Goal: Find contact information: Find contact information

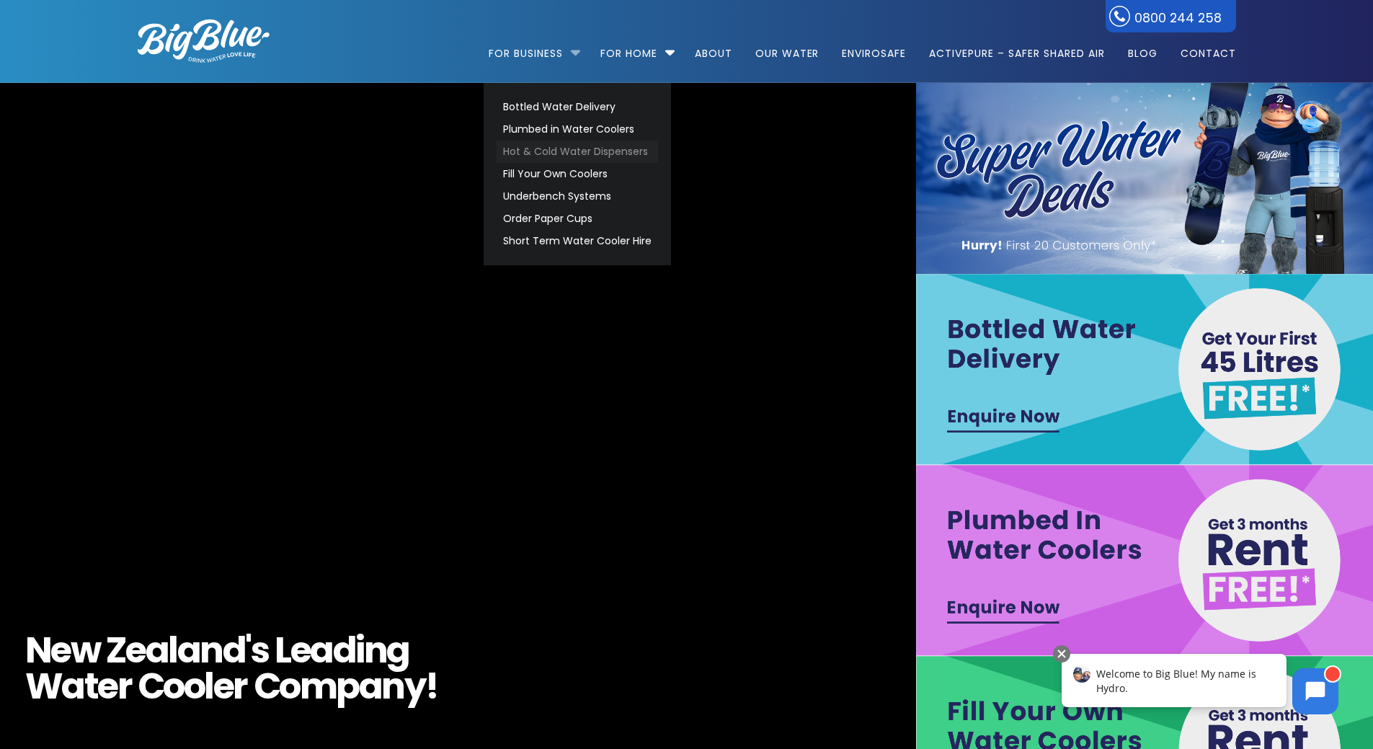
click at [572, 153] on link "Hot & Cold Water Dispensers" at bounding box center [577, 152] width 161 height 22
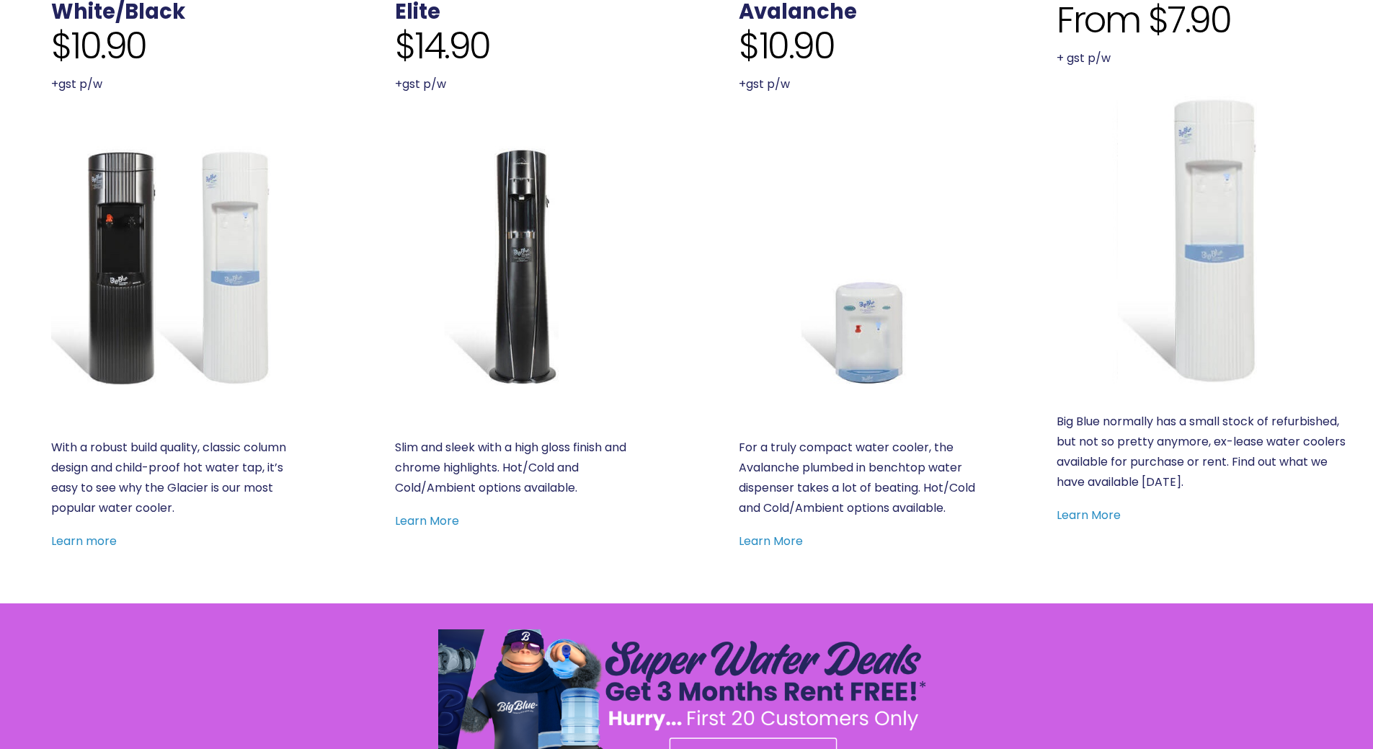
scroll to position [577, 0]
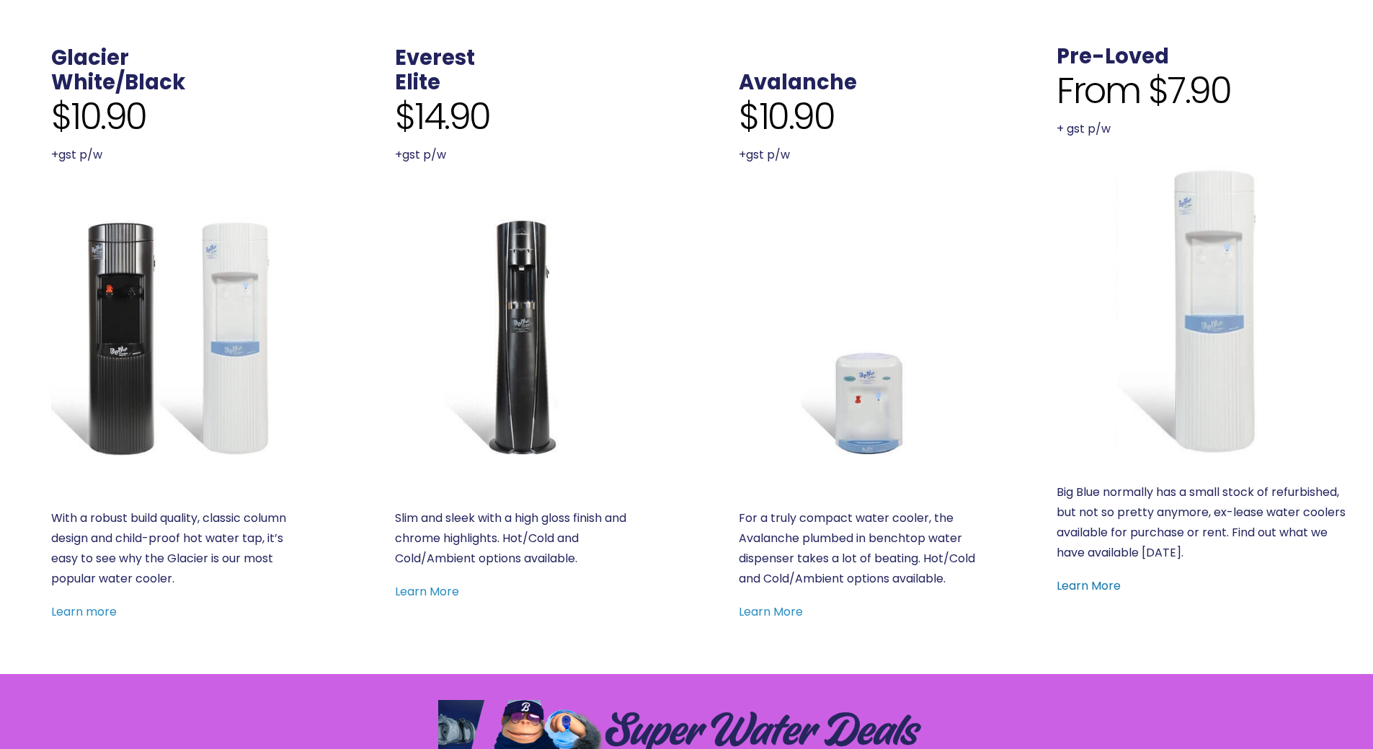
click at [1095, 583] on link "Learn More" at bounding box center [1089, 585] width 64 height 17
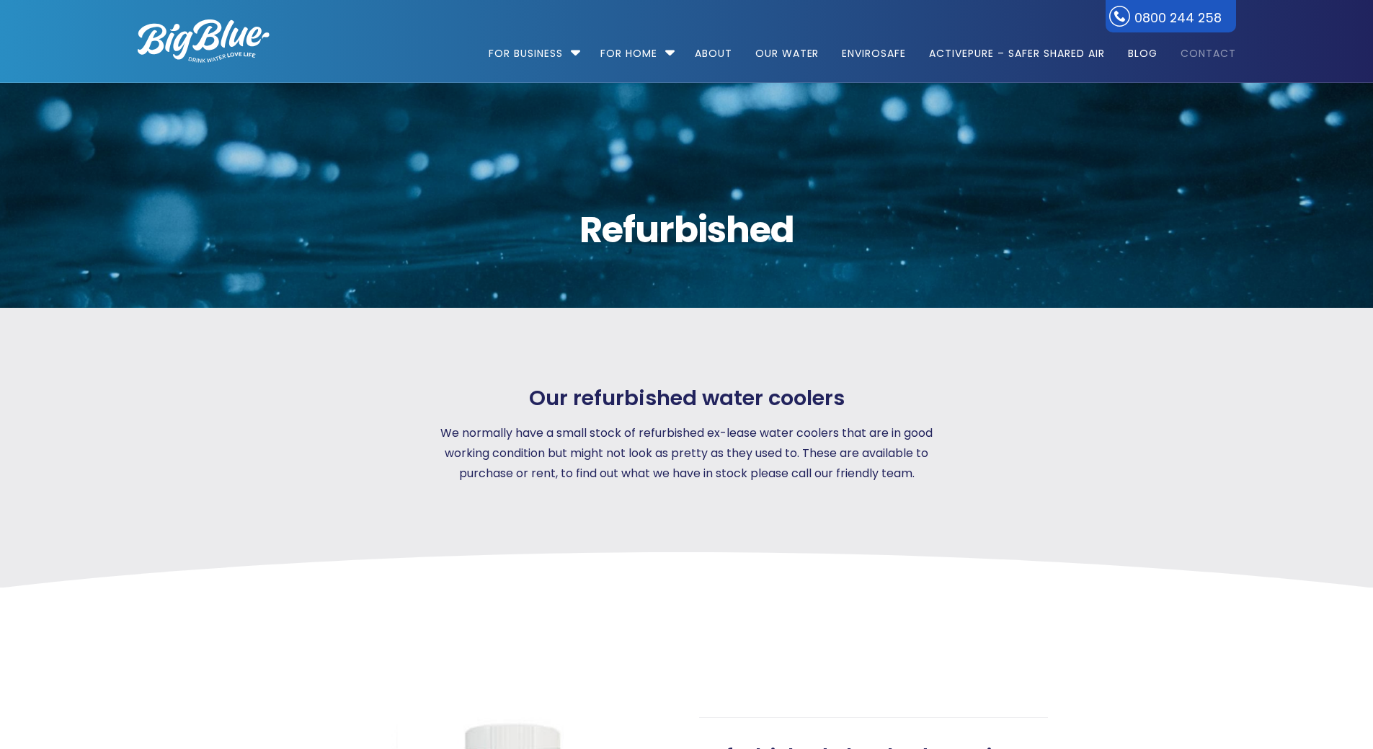
click at [1213, 56] on link "Contact" at bounding box center [1204, 46] width 66 height 93
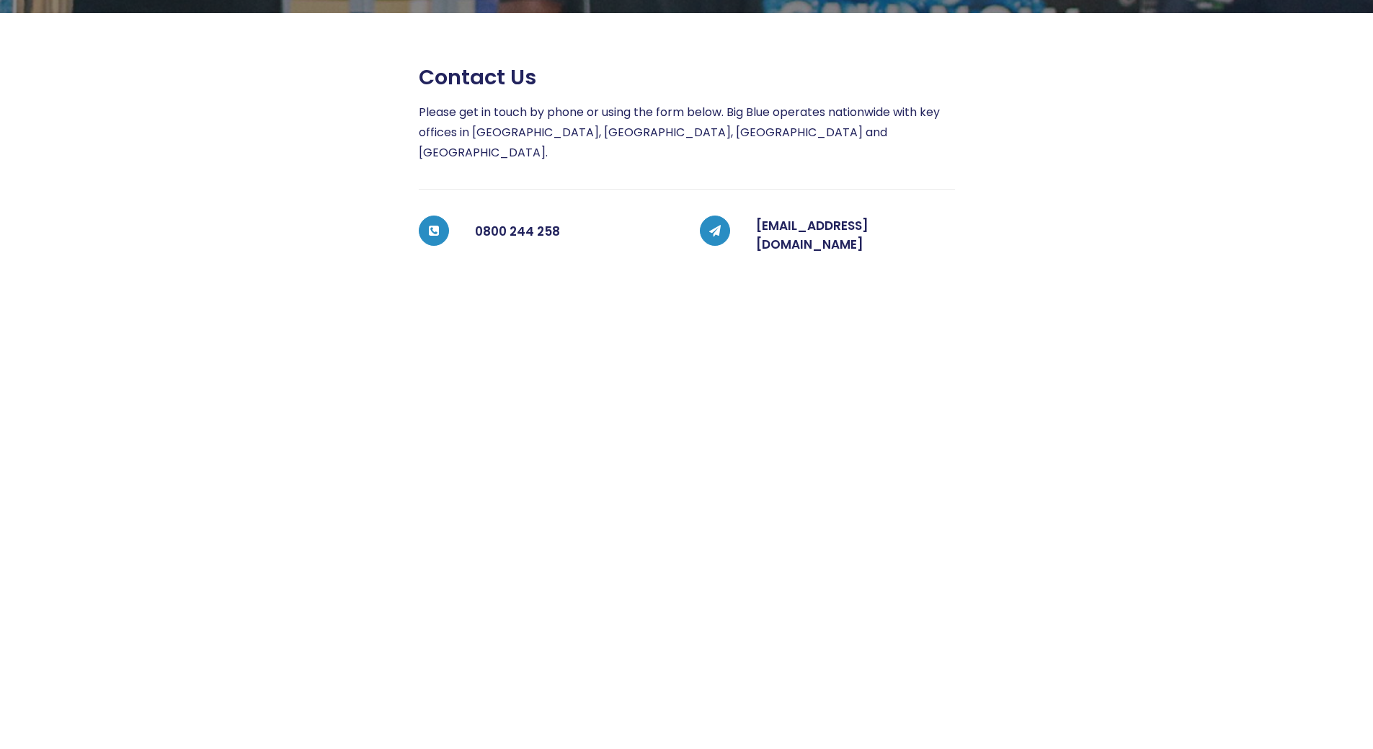
scroll to position [229, 0]
